Goal: Browse casually: Explore the website without a specific task or goal

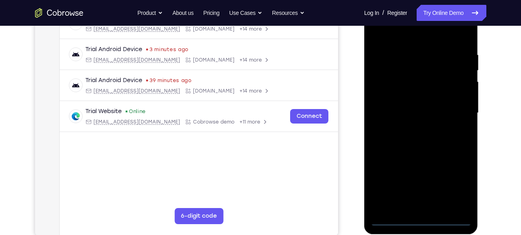
click at [420, 221] on div at bounding box center [420, 113] width 101 height 226
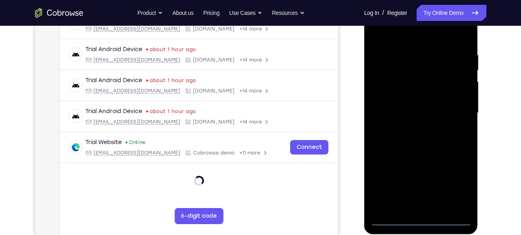
click at [459, 188] on div at bounding box center [420, 113] width 101 height 226
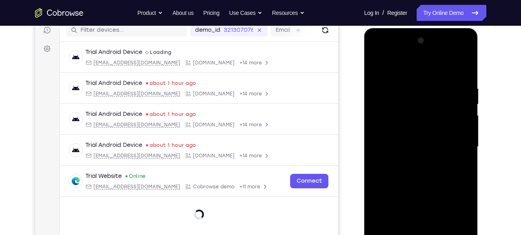
scroll to position [93, 0]
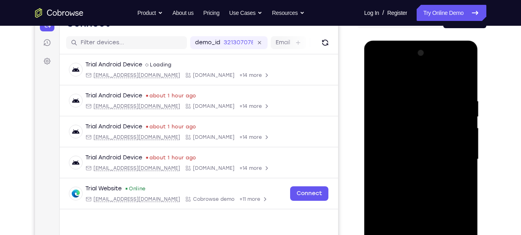
click at [421, 198] on div at bounding box center [420, 160] width 101 height 226
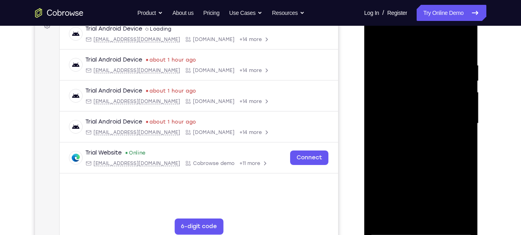
scroll to position [129, 0]
click at [457, 123] on div at bounding box center [420, 123] width 101 height 226
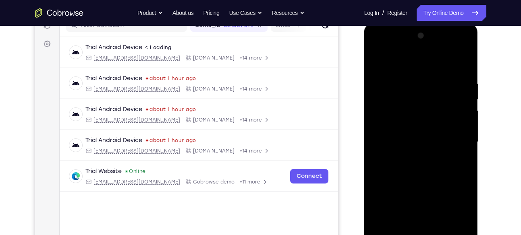
click at [410, 156] on div at bounding box center [420, 142] width 101 height 226
click at [414, 129] on div at bounding box center [420, 142] width 101 height 226
click at [396, 123] on div at bounding box center [420, 142] width 101 height 226
click at [388, 142] on div at bounding box center [420, 142] width 101 height 226
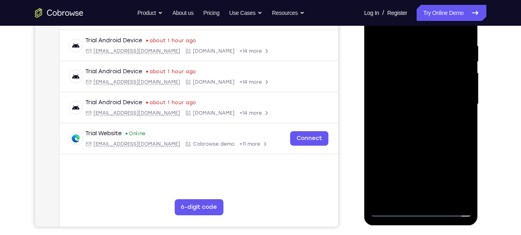
click at [388, 137] on div at bounding box center [420, 105] width 101 height 226
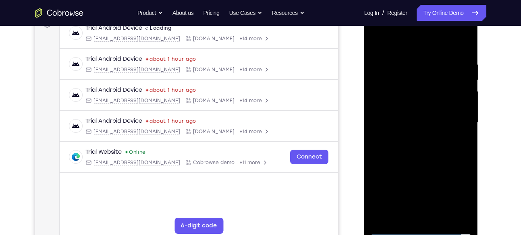
scroll to position [128, 0]
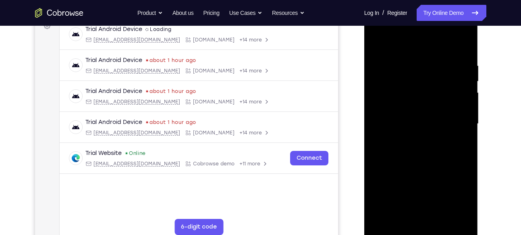
click at [417, 146] on div at bounding box center [420, 124] width 101 height 226
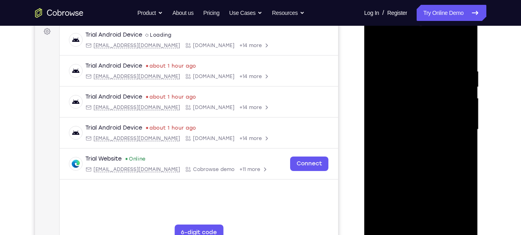
drag, startPoint x: 403, startPoint y: 54, endPoint x: 396, endPoint y: 27, distance: 27.9
click at [396, 27] on div at bounding box center [420, 130] width 101 height 226
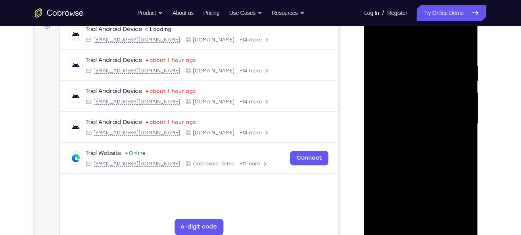
scroll to position [131, 0]
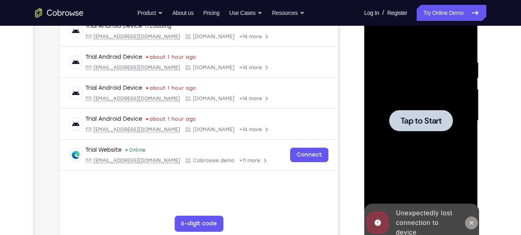
click at [470, 220] on icon at bounding box center [471, 223] width 6 height 6
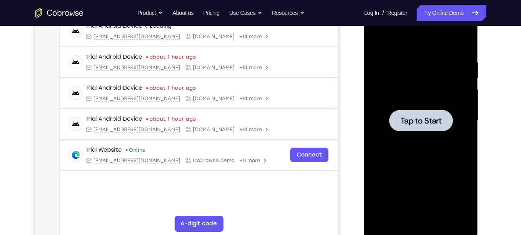
click at [436, 154] on div at bounding box center [420, 121] width 101 height 226
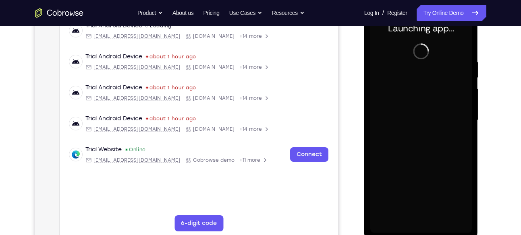
scroll to position [135, 0]
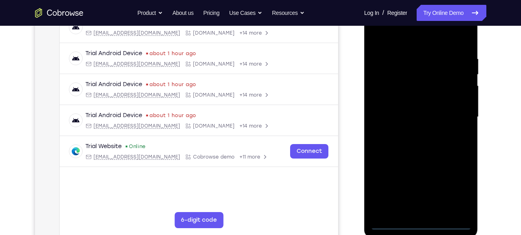
click at [416, 225] on div at bounding box center [420, 117] width 101 height 226
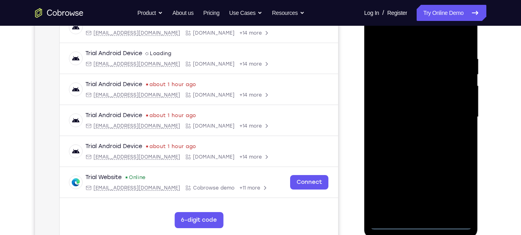
click at [455, 189] on div at bounding box center [420, 117] width 101 height 226
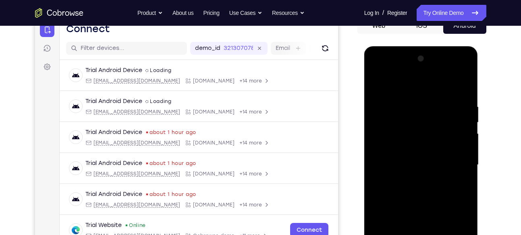
scroll to position [87, 0]
click at [383, 69] on div at bounding box center [420, 166] width 101 height 226
click at [455, 155] on div at bounding box center [420, 166] width 101 height 226
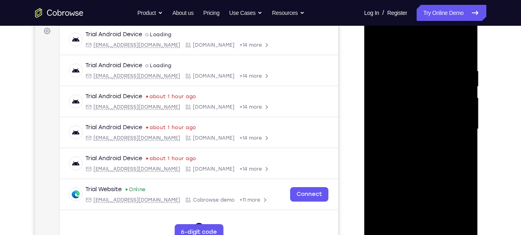
scroll to position [124, 0]
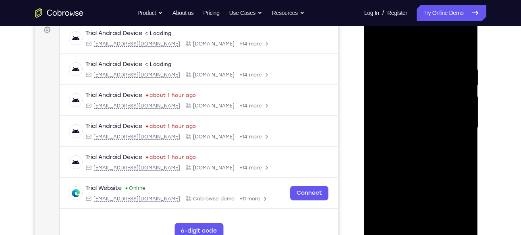
click at [408, 143] on div at bounding box center [420, 128] width 101 height 226
click at [411, 120] on div at bounding box center [420, 128] width 101 height 226
click at [395, 115] on div at bounding box center [420, 128] width 101 height 226
click at [387, 126] on div at bounding box center [420, 128] width 101 height 226
click at [394, 153] on div at bounding box center [420, 128] width 101 height 226
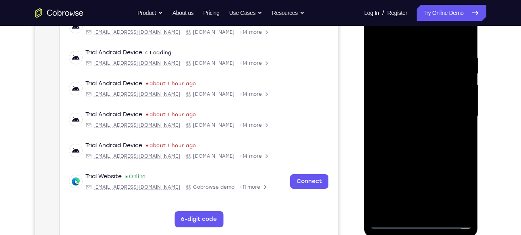
scroll to position [136, 0]
click at [408, 136] on div at bounding box center [420, 116] width 101 height 226
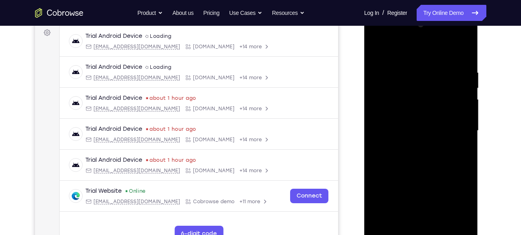
drag, startPoint x: 400, startPoint y: 54, endPoint x: 394, endPoint y: 38, distance: 17.6
click at [394, 38] on div at bounding box center [420, 131] width 101 height 226
click at [429, 170] on div at bounding box center [420, 131] width 101 height 226
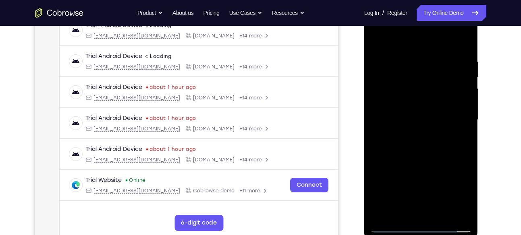
click at [464, 39] on div at bounding box center [420, 120] width 101 height 226
click at [378, 38] on div at bounding box center [420, 120] width 101 height 226
click at [401, 216] on div at bounding box center [420, 120] width 101 height 226
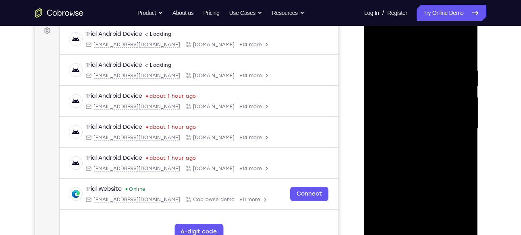
click at [396, 47] on div at bounding box center [420, 129] width 101 height 226
click at [422, 67] on div at bounding box center [420, 129] width 101 height 226
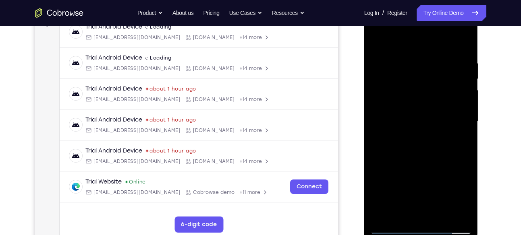
scroll to position [131, 0]
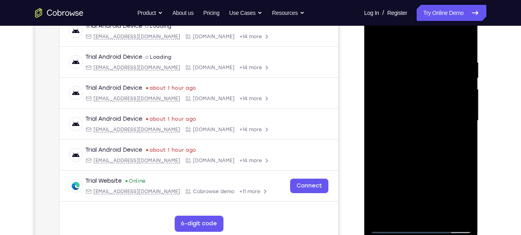
click at [385, 216] on div at bounding box center [420, 121] width 101 height 226
click at [440, 216] on div at bounding box center [420, 121] width 101 height 226
click at [416, 165] on div at bounding box center [420, 121] width 101 height 226
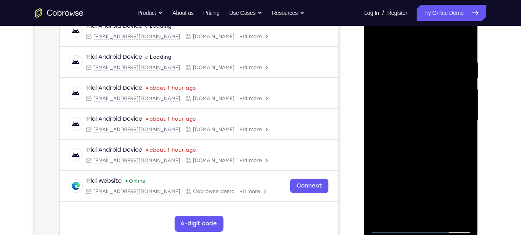
click at [377, 39] on div at bounding box center [420, 121] width 101 height 226
drag, startPoint x: 430, startPoint y: 181, endPoint x: 421, endPoint y: 90, distance: 91.5
click at [421, 90] on div at bounding box center [420, 121] width 101 height 226
drag, startPoint x: 420, startPoint y: 166, endPoint x: 414, endPoint y: 107, distance: 59.9
click at [414, 107] on div at bounding box center [420, 121] width 101 height 226
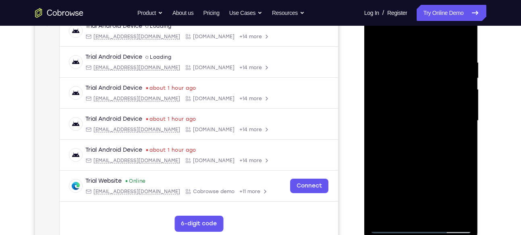
drag, startPoint x: 418, startPoint y: 194, endPoint x: 419, endPoint y: 103, distance: 90.2
click at [419, 103] on div at bounding box center [420, 121] width 101 height 226
drag, startPoint x: 412, startPoint y: 186, endPoint x: 391, endPoint y: 101, distance: 87.5
click at [391, 101] on div at bounding box center [420, 121] width 101 height 226
drag, startPoint x: 406, startPoint y: 190, endPoint x: 408, endPoint y: 124, distance: 66.1
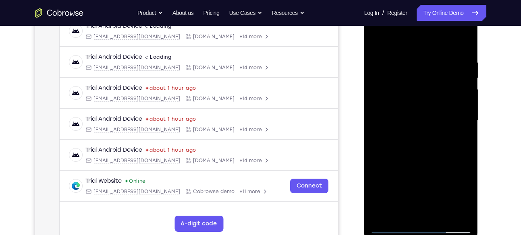
click at [408, 124] on div at bounding box center [420, 121] width 101 height 226
drag, startPoint x: 418, startPoint y: 184, endPoint x: 403, endPoint y: 98, distance: 87.4
click at [403, 98] on div at bounding box center [420, 121] width 101 height 226
drag, startPoint x: 415, startPoint y: 182, endPoint x: 413, endPoint y: 109, distance: 72.5
click at [413, 109] on div at bounding box center [420, 121] width 101 height 226
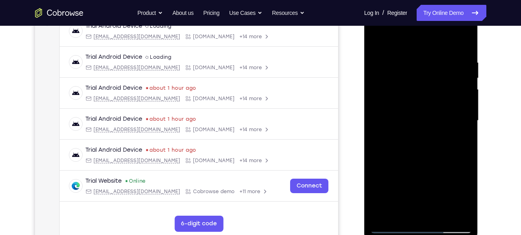
drag, startPoint x: 421, startPoint y: 195, endPoint x: 406, endPoint y: 119, distance: 77.2
click at [406, 119] on div at bounding box center [420, 121] width 101 height 226
drag, startPoint x: 418, startPoint y: 193, endPoint x: 419, endPoint y: 125, distance: 68.5
click at [419, 125] on div at bounding box center [420, 121] width 101 height 226
drag, startPoint x: 415, startPoint y: 185, endPoint x: 408, endPoint y: 110, distance: 75.6
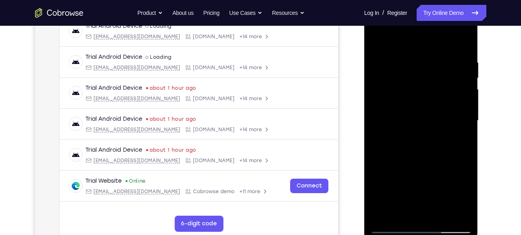
click at [408, 110] on div at bounding box center [420, 121] width 101 height 226
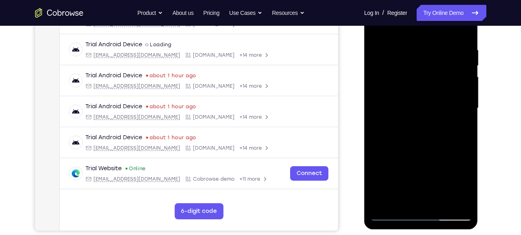
scroll to position [144, 0]
click at [386, 203] on div at bounding box center [420, 108] width 101 height 226
click at [406, 46] on div at bounding box center [420, 108] width 101 height 226
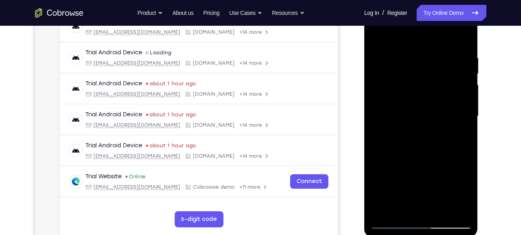
scroll to position [134, 0]
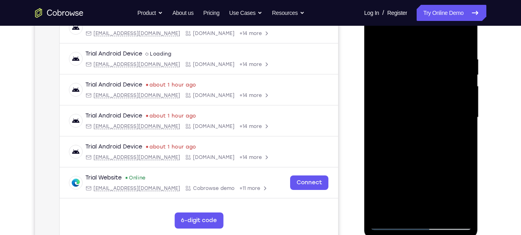
click at [459, 79] on div at bounding box center [420, 118] width 101 height 226
click at [459, 69] on div at bounding box center [420, 118] width 101 height 226
click at [460, 79] on div at bounding box center [420, 118] width 101 height 226
click at [461, 74] on div at bounding box center [420, 118] width 101 height 226
drag, startPoint x: 463, startPoint y: 103, endPoint x: 417, endPoint y: 97, distance: 47.1
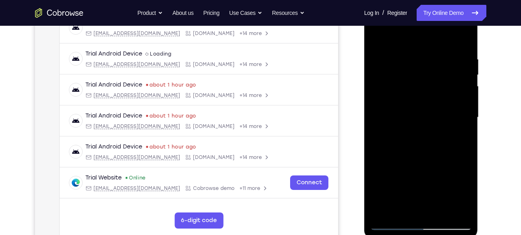
click at [417, 97] on div at bounding box center [420, 118] width 101 height 226
click at [459, 100] on div at bounding box center [420, 118] width 101 height 226
click at [460, 79] on div at bounding box center [420, 118] width 101 height 226
click at [465, 92] on div at bounding box center [420, 118] width 101 height 226
click at [465, 93] on div at bounding box center [420, 118] width 101 height 226
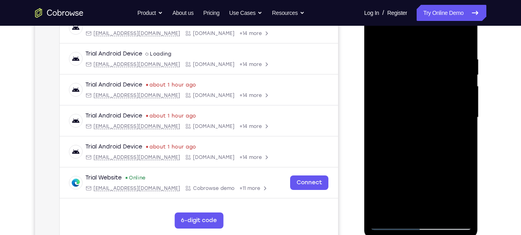
click at [463, 106] on div at bounding box center [420, 118] width 101 height 226
click at [463, 86] on div at bounding box center [420, 118] width 101 height 226
click at [463, 97] on div at bounding box center [420, 118] width 101 height 226
click at [463, 86] on div at bounding box center [420, 118] width 101 height 226
drag, startPoint x: 463, startPoint y: 96, endPoint x: 418, endPoint y: 95, distance: 44.7
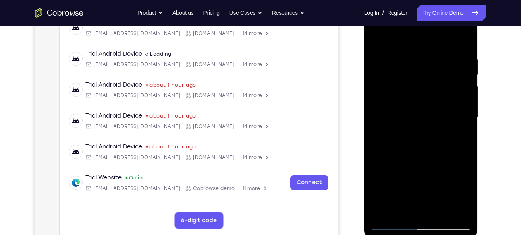
click at [418, 95] on div at bounding box center [420, 118] width 101 height 226
drag, startPoint x: 458, startPoint y: 84, endPoint x: 416, endPoint y: 93, distance: 42.3
click at [416, 93] on div at bounding box center [420, 118] width 101 height 226
drag, startPoint x: 462, startPoint y: 86, endPoint x: 443, endPoint y: 88, distance: 19.4
click at [443, 88] on div at bounding box center [420, 118] width 101 height 226
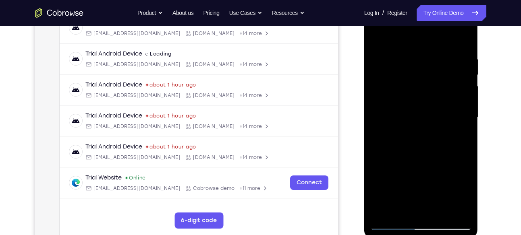
click at [468, 79] on div at bounding box center [420, 118] width 101 height 226
click at [466, 75] on div at bounding box center [420, 118] width 101 height 226
drag, startPoint x: 463, startPoint y: 80, endPoint x: 412, endPoint y: 95, distance: 53.7
click at [412, 95] on div at bounding box center [420, 118] width 101 height 226
drag, startPoint x: 450, startPoint y: 84, endPoint x: 416, endPoint y: 84, distance: 33.4
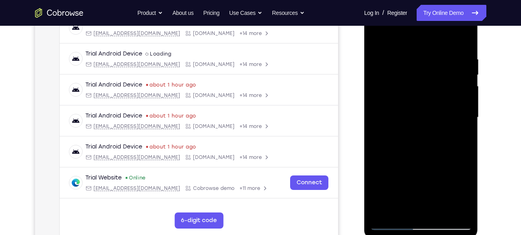
click at [416, 84] on div at bounding box center [420, 118] width 101 height 226
drag, startPoint x: 452, startPoint y: 96, endPoint x: 420, endPoint y: 93, distance: 32.8
click at [420, 93] on div at bounding box center [420, 118] width 101 height 226
drag, startPoint x: 459, startPoint y: 83, endPoint x: 426, endPoint y: 93, distance: 34.1
click at [426, 93] on div at bounding box center [420, 118] width 101 height 226
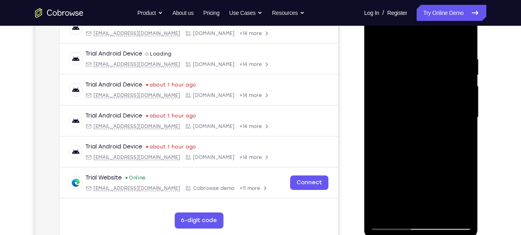
drag, startPoint x: 468, startPoint y: 85, endPoint x: 435, endPoint y: 87, distance: 32.7
click at [435, 87] on div at bounding box center [420, 118] width 101 height 226
drag, startPoint x: 452, startPoint y: 100, endPoint x: 432, endPoint y: 99, distance: 19.8
click at [432, 99] on div at bounding box center [420, 118] width 101 height 226
drag, startPoint x: 455, startPoint y: 98, endPoint x: 430, endPoint y: 100, distance: 25.9
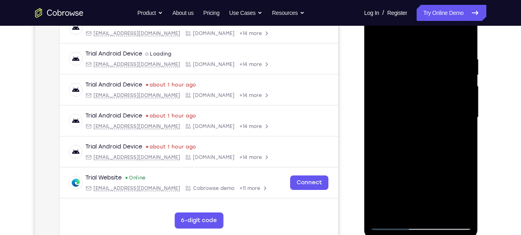
click at [430, 100] on div at bounding box center [420, 118] width 101 height 226
drag, startPoint x: 389, startPoint y: 139, endPoint x: 434, endPoint y: 137, distance: 44.7
click at [434, 137] on div at bounding box center [420, 118] width 101 height 226
drag, startPoint x: 385, startPoint y: 151, endPoint x: 416, endPoint y: 137, distance: 34.4
click at [416, 137] on div at bounding box center [420, 118] width 101 height 226
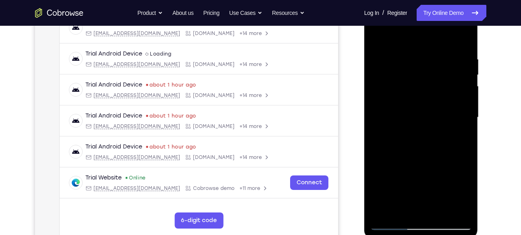
click at [383, 133] on div at bounding box center [420, 118] width 101 height 226
click at [461, 83] on div at bounding box center [420, 118] width 101 height 226
drag, startPoint x: 461, startPoint y: 100, endPoint x: 432, endPoint y: 98, distance: 28.7
click at [432, 98] on div at bounding box center [420, 118] width 101 height 226
click at [454, 139] on div at bounding box center [420, 118] width 101 height 226
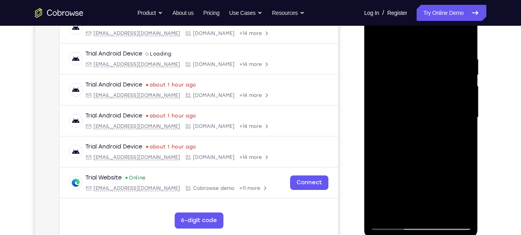
click at [439, 128] on div at bounding box center [420, 118] width 101 height 226
click at [377, 37] on div at bounding box center [420, 118] width 101 height 226
click at [460, 101] on div at bounding box center [420, 118] width 101 height 226
drag, startPoint x: 456, startPoint y: 95, endPoint x: 410, endPoint y: 96, distance: 46.3
click at [410, 96] on div at bounding box center [420, 118] width 101 height 226
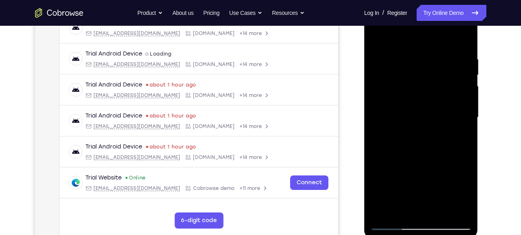
drag, startPoint x: 438, startPoint y: 117, endPoint x: 406, endPoint y: 117, distance: 32.6
click at [406, 117] on div at bounding box center [420, 118] width 101 height 226
drag, startPoint x: 447, startPoint y: 114, endPoint x: 419, endPoint y: 114, distance: 28.6
click at [419, 114] on div at bounding box center [420, 118] width 101 height 226
click at [465, 99] on div at bounding box center [420, 118] width 101 height 226
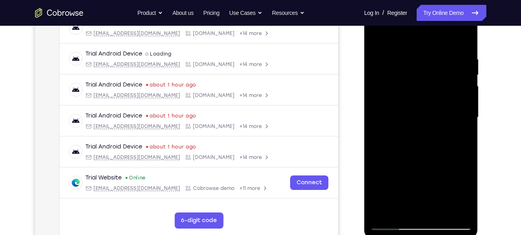
drag, startPoint x: 464, startPoint y: 106, endPoint x: 435, endPoint y: 107, distance: 29.4
click at [435, 107] on div at bounding box center [420, 118] width 101 height 226
drag, startPoint x: 460, startPoint y: 89, endPoint x: 437, endPoint y: 92, distance: 23.1
click at [437, 92] on div at bounding box center [420, 118] width 101 height 226
click at [455, 90] on div at bounding box center [420, 118] width 101 height 226
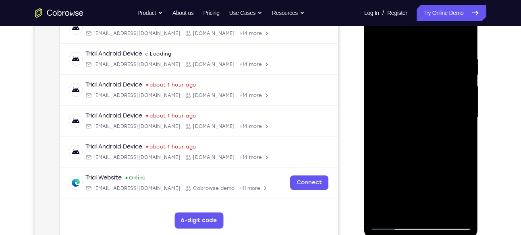
click at [461, 93] on div at bounding box center [420, 118] width 101 height 226
drag, startPoint x: 457, startPoint y: 87, endPoint x: 438, endPoint y: 89, distance: 19.0
click at [438, 89] on div at bounding box center [420, 118] width 101 height 226
click at [464, 77] on div at bounding box center [420, 118] width 101 height 226
click at [468, 68] on div at bounding box center [420, 118] width 101 height 226
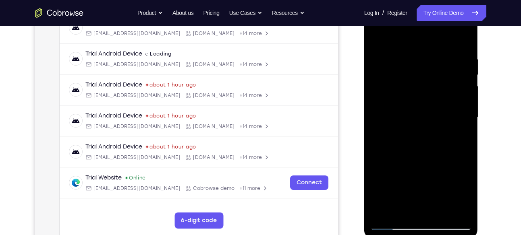
click at [461, 77] on div at bounding box center [420, 118] width 101 height 226
drag, startPoint x: 458, startPoint y: 100, endPoint x: 400, endPoint y: 114, distance: 59.7
click at [400, 114] on div at bounding box center [420, 118] width 101 height 226
drag, startPoint x: 448, startPoint y: 96, endPoint x: 426, endPoint y: 100, distance: 22.5
click at [426, 100] on div at bounding box center [420, 118] width 101 height 226
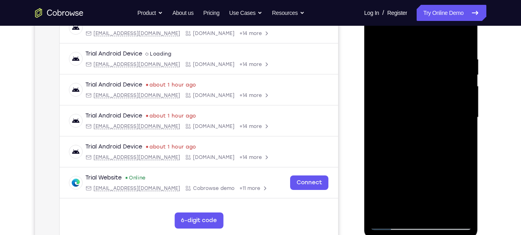
drag, startPoint x: 455, startPoint y: 87, endPoint x: 439, endPoint y: 87, distance: 16.1
click at [439, 87] on div at bounding box center [420, 118] width 101 height 226
drag, startPoint x: 451, startPoint y: 91, endPoint x: 425, endPoint y: 94, distance: 26.4
click at [425, 94] on div at bounding box center [420, 118] width 101 height 226
drag, startPoint x: 445, startPoint y: 86, endPoint x: 415, endPoint y: 89, distance: 30.3
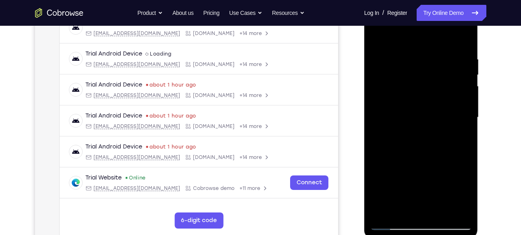
click at [415, 89] on div at bounding box center [420, 118] width 101 height 226
click at [455, 103] on div at bounding box center [420, 118] width 101 height 226
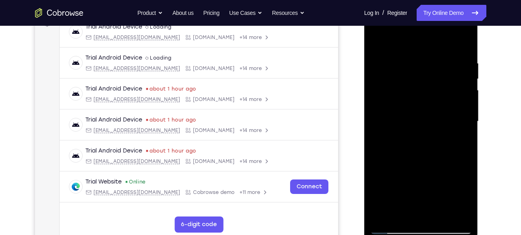
scroll to position [130, 0]
drag, startPoint x: 393, startPoint y: 114, endPoint x: 419, endPoint y: 109, distance: 26.8
click at [419, 109] on div at bounding box center [420, 122] width 101 height 226
drag, startPoint x: 457, startPoint y: 94, endPoint x: 434, endPoint y: 94, distance: 23.0
click at [434, 94] on div at bounding box center [420, 122] width 101 height 226
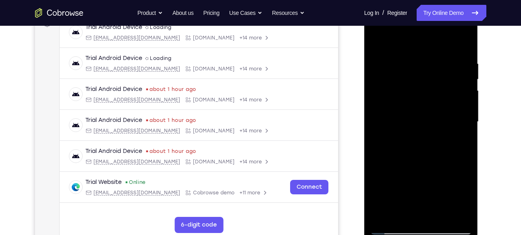
drag, startPoint x: 460, startPoint y: 83, endPoint x: 434, endPoint y: 88, distance: 25.8
click at [434, 88] on div at bounding box center [420, 122] width 101 height 226
drag, startPoint x: 455, startPoint y: 82, endPoint x: 429, endPoint y: 87, distance: 26.6
click at [429, 87] on div at bounding box center [420, 122] width 101 height 226
drag, startPoint x: 387, startPoint y: 138, endPoint x: 436, endPoint y: 124, distance: 50.9
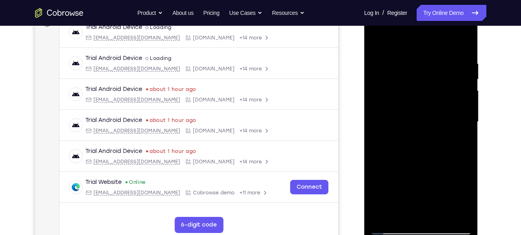
click at [436, 124] on div at bounding box center [420, 122] width 101 height 226
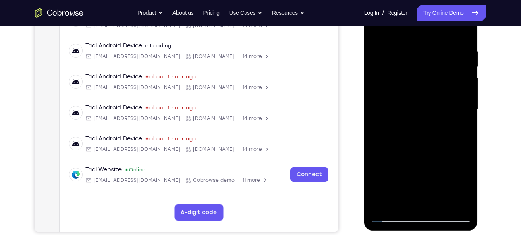
scroll to position [144, 0]
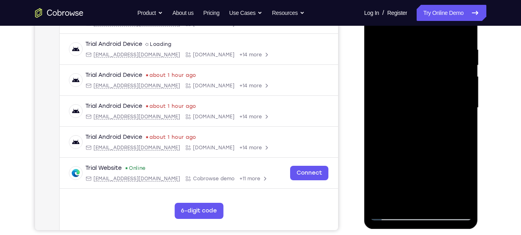
click at [455, 114] on div at bounding box center [420, 108] width 101 height 226
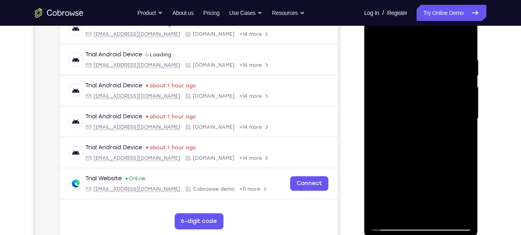
click at [455, 126] on div at bounding box center [420, 119] width 101 height 226
click at [374, 134] on div at bounding box center [420, 119] width 101 height 226
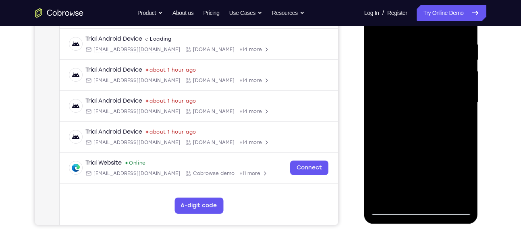
scroll to position [152, 0]
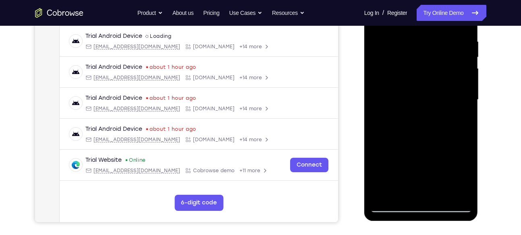
click at [458, 92] on div at bounding box center [420, 100] width 101 height 226
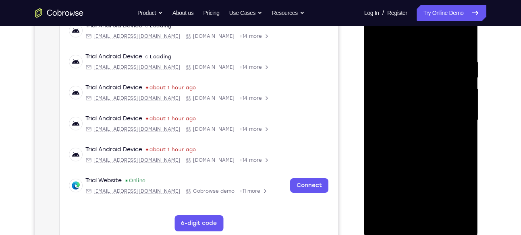
scroll to position [130, 0]
